Goal: Find specific page/section: Find specific page/section

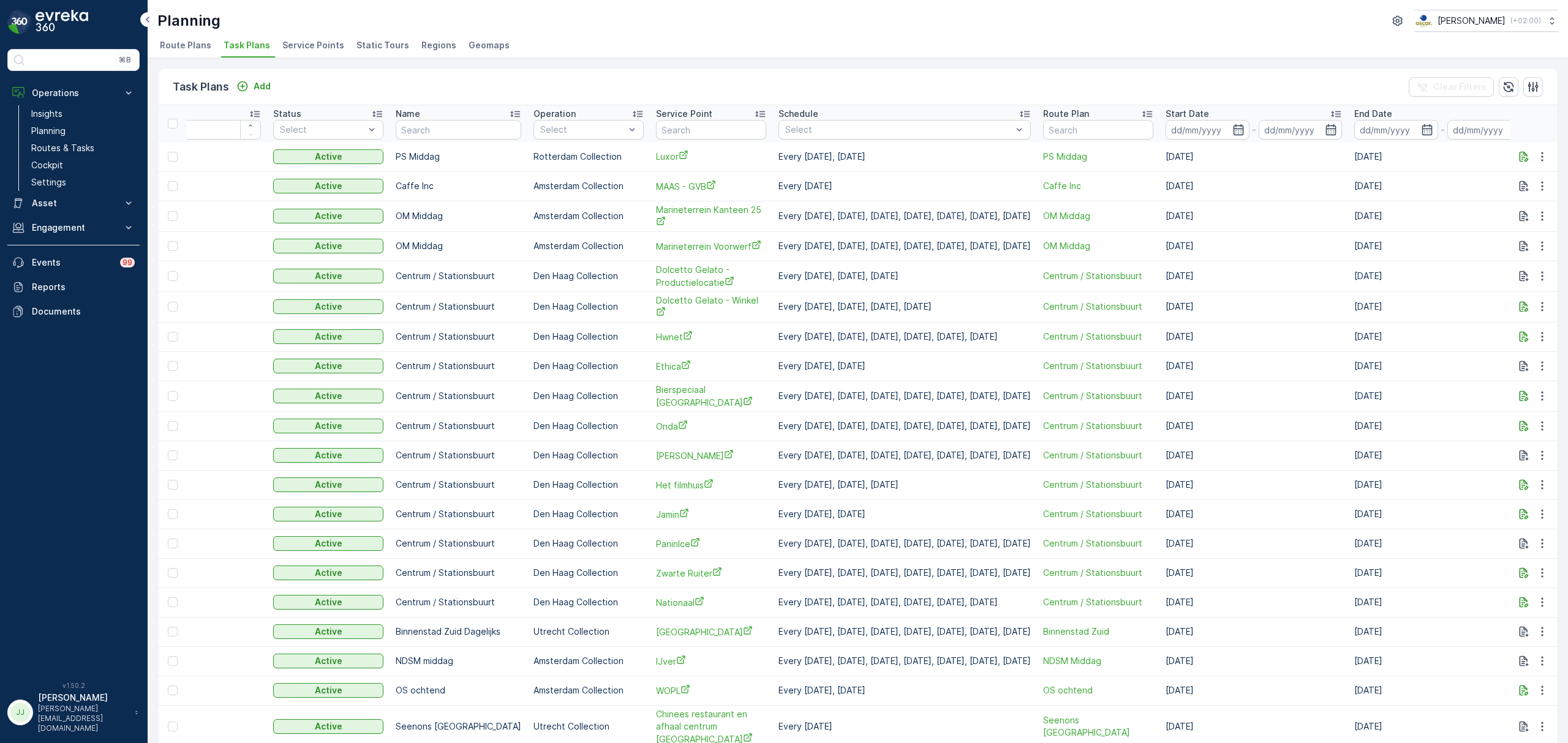
scroll to position [0, 82]
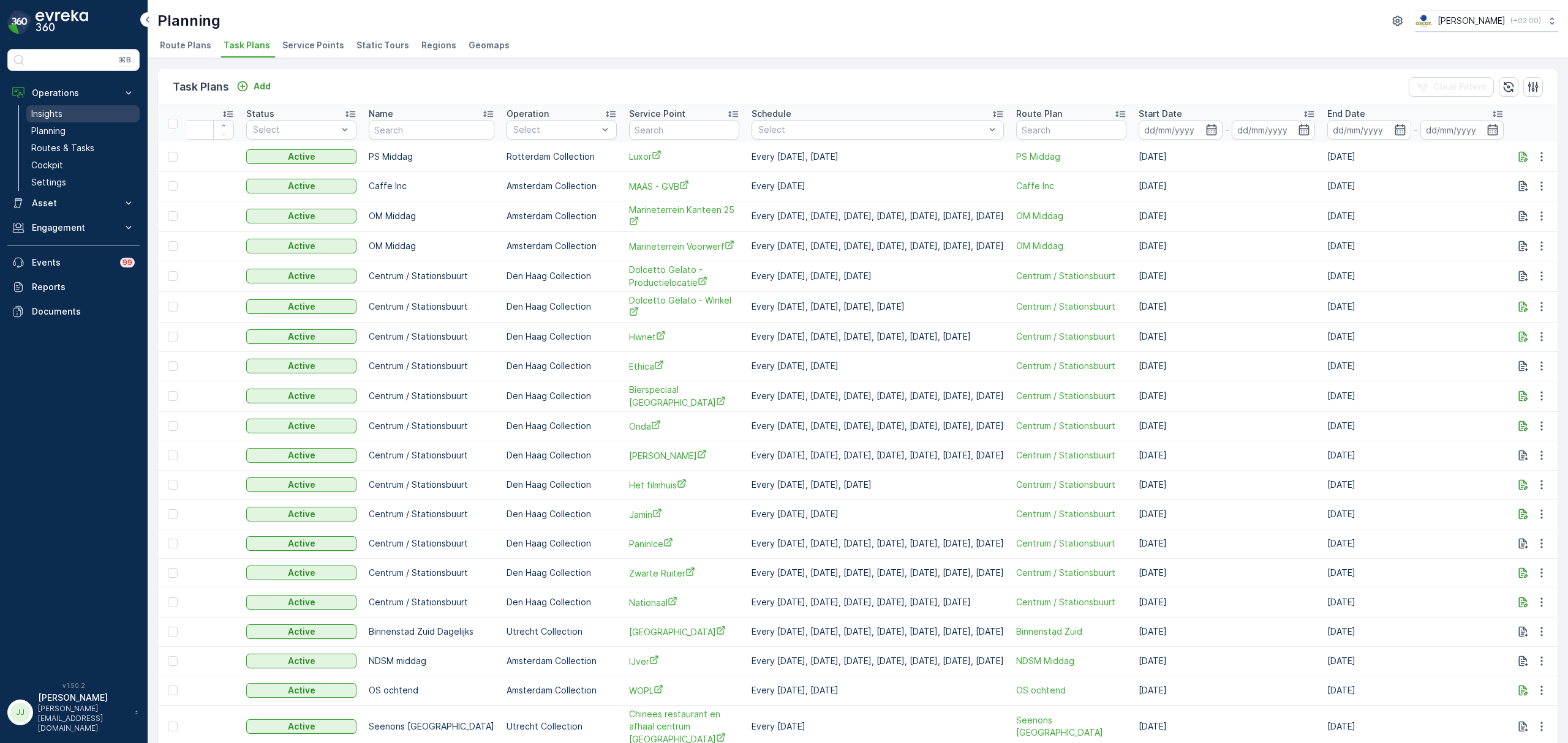
click at [72, 114] on link "Insights" at bounding box center [82, 114] width 113 height 18
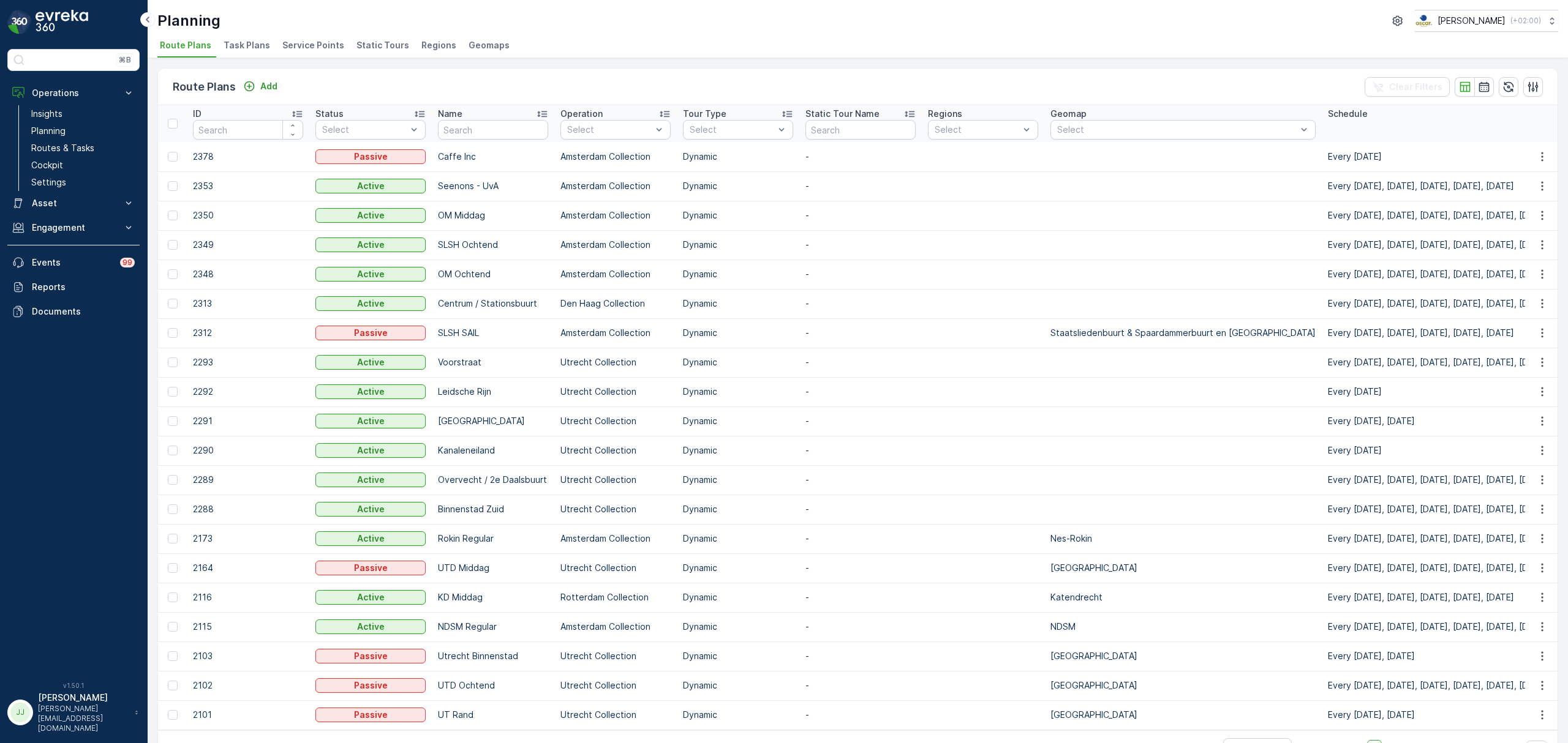
click at [284, 53] on li "Service Points" at bounding box center [314, 47] width 69 height 21
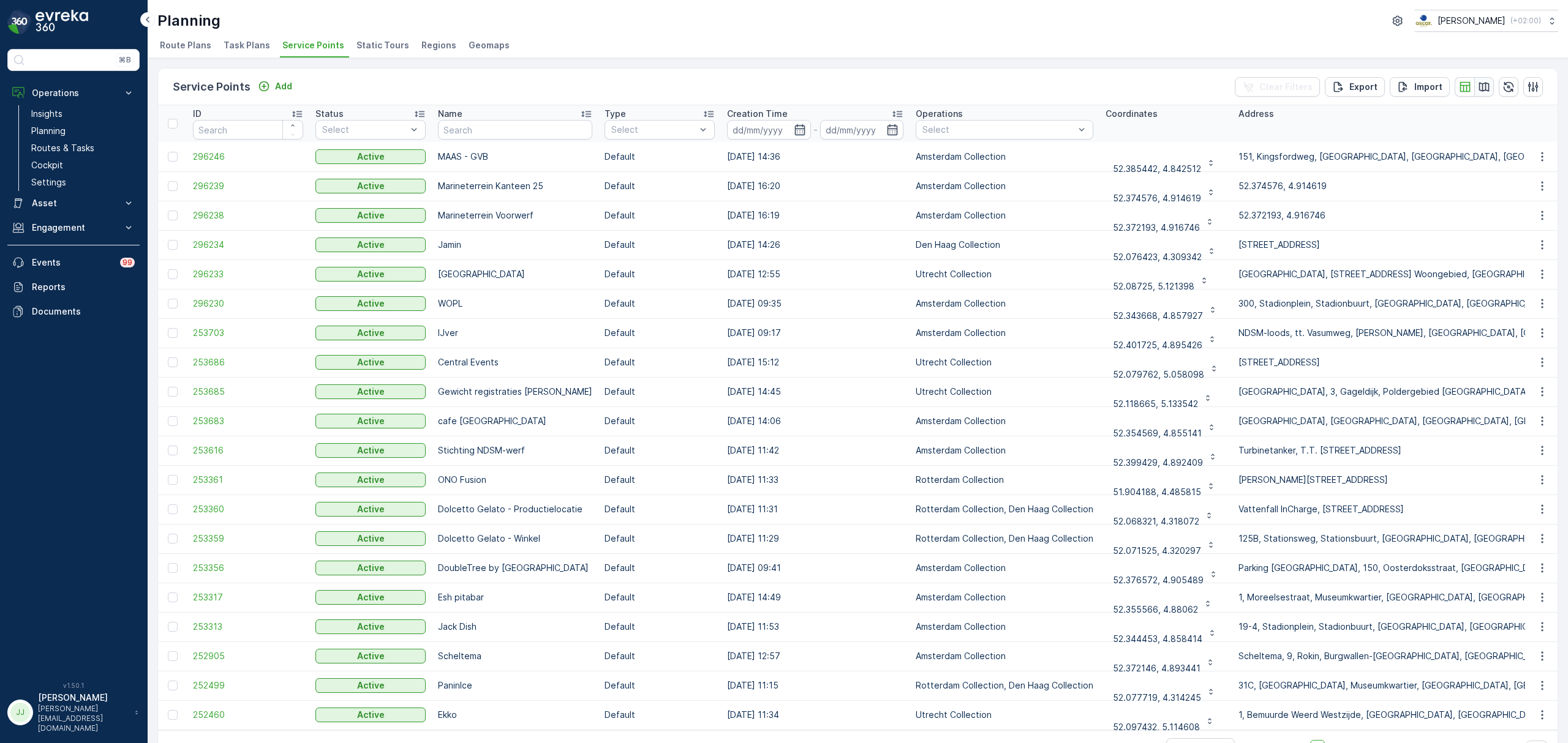
click at [1479, 87] on icon "button" at bounding box center [1485, 87] width 11 height 9
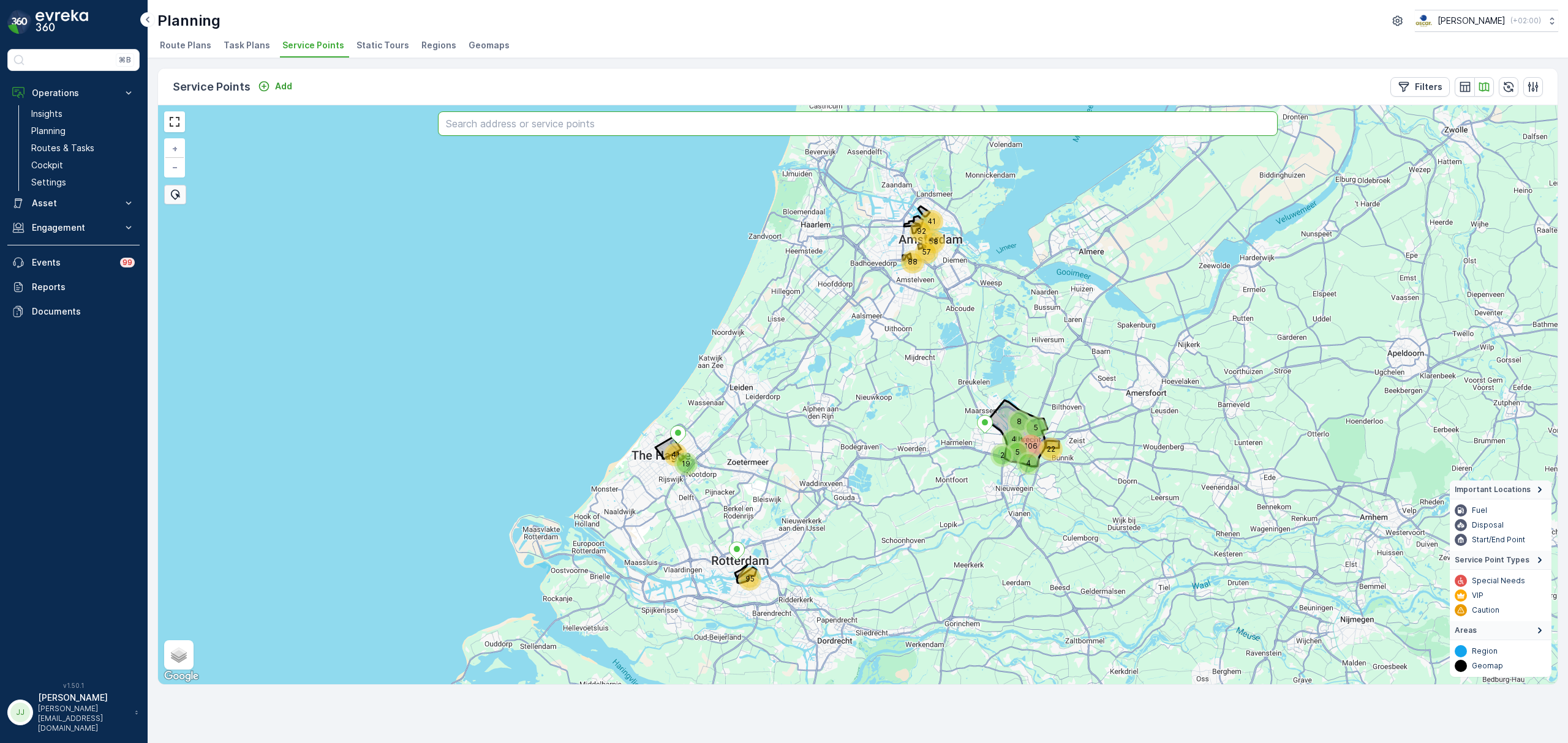
click at [824, 127] on input "text" at bounding box center [857, 124] width 840 height 25
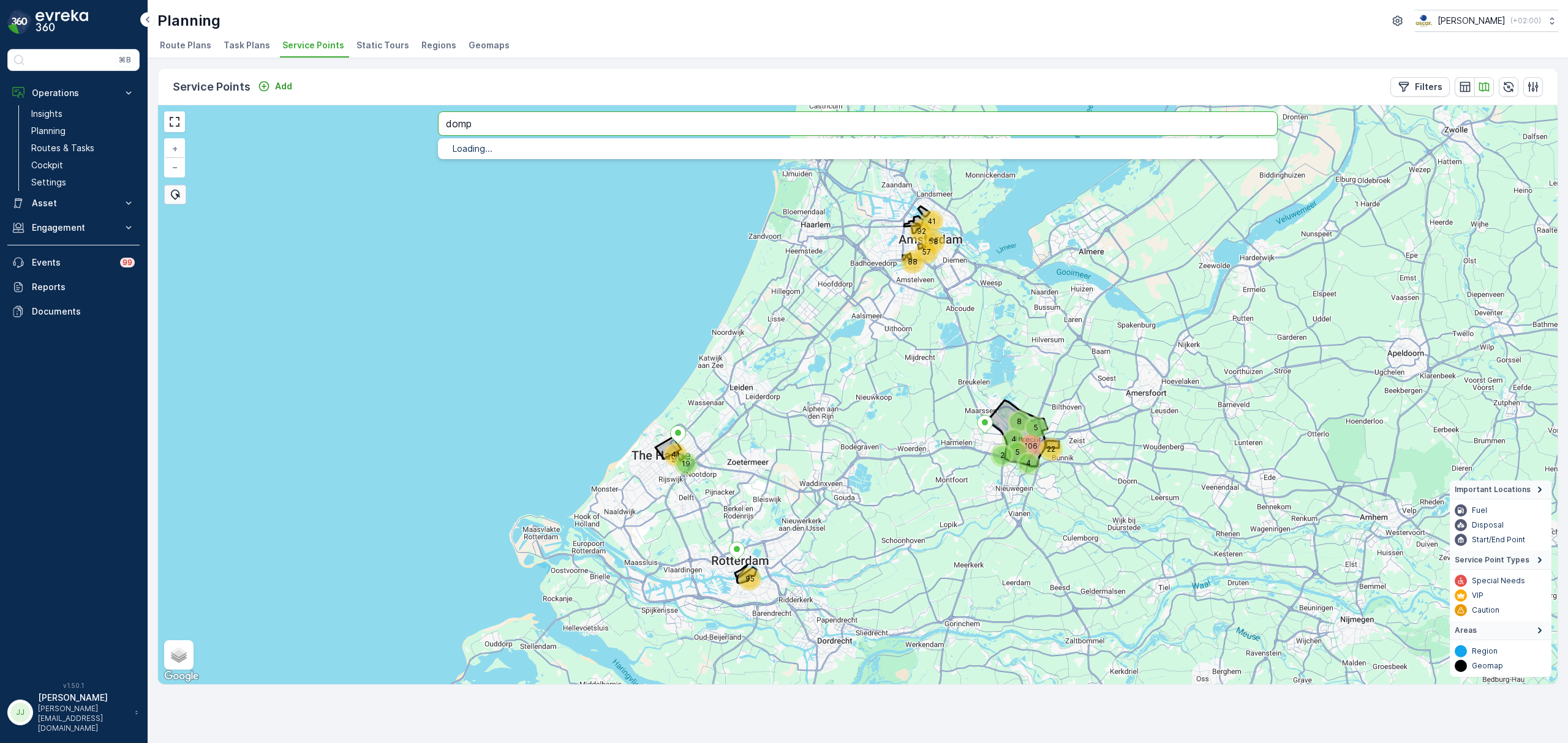
type input "domp"
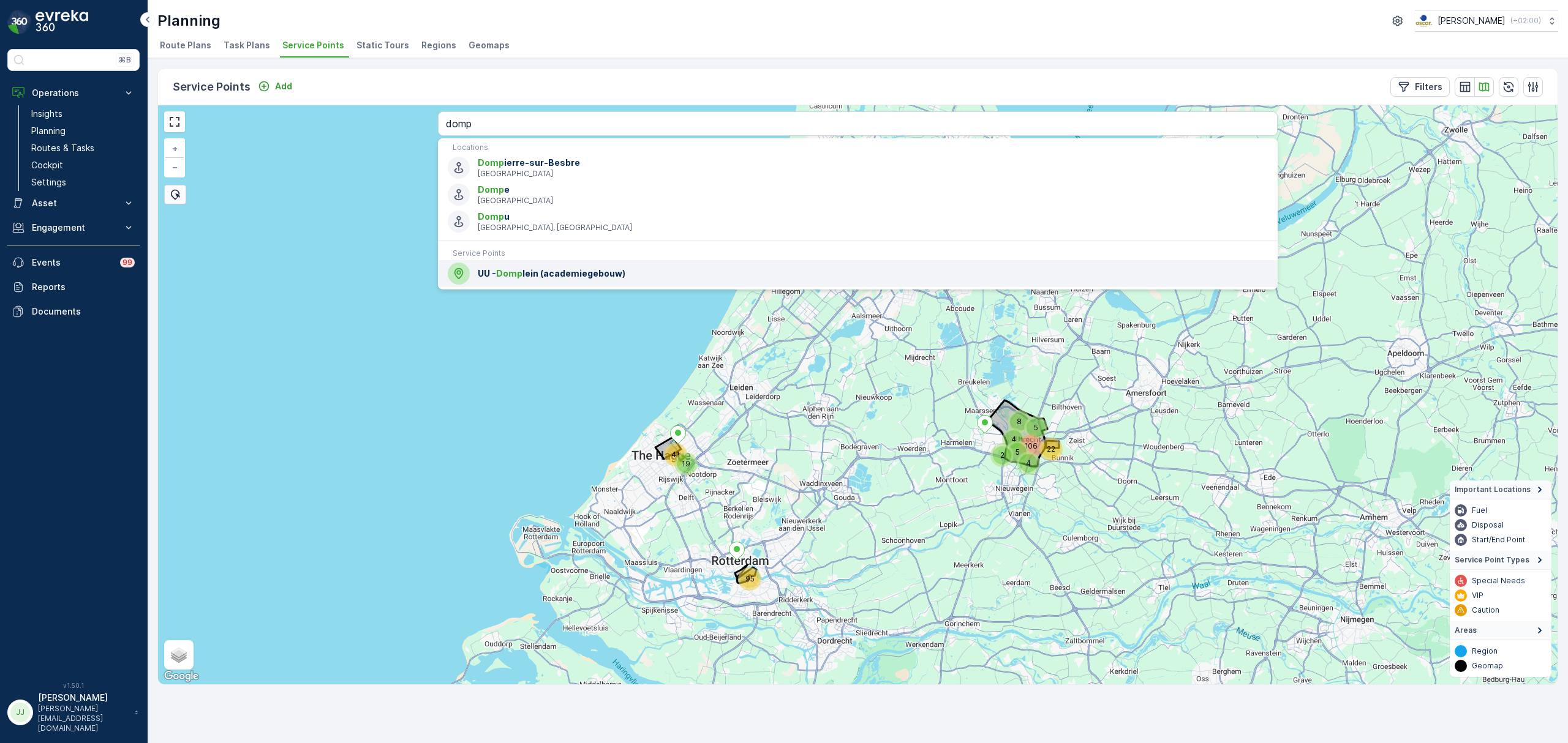
click at [574, 284] on div "UU - Domp lein (academiegebouw)" at bounding box center [857, 273] width 820 height 22
